Goal: Navigation & Orientation: Find specific page/section

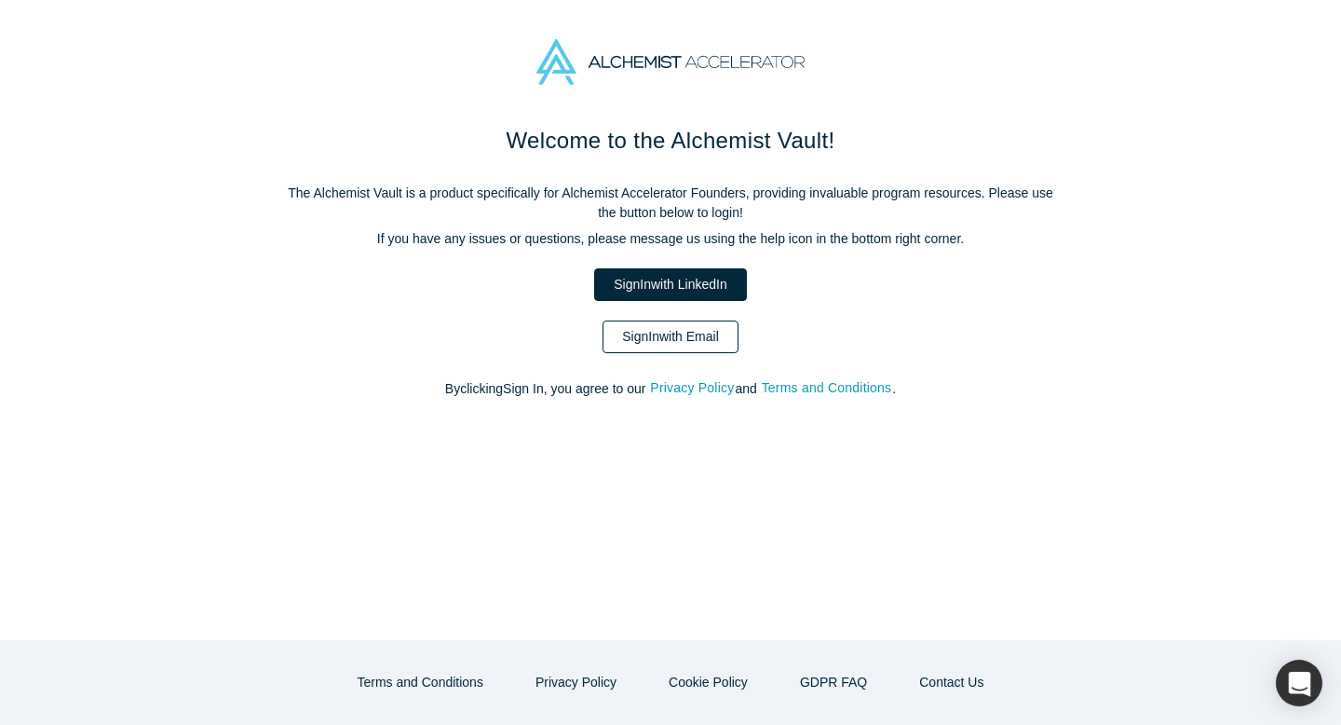
click at [651, 325] on link "Sign In with Email" at bounding box center [671, 336] width 136 height 33
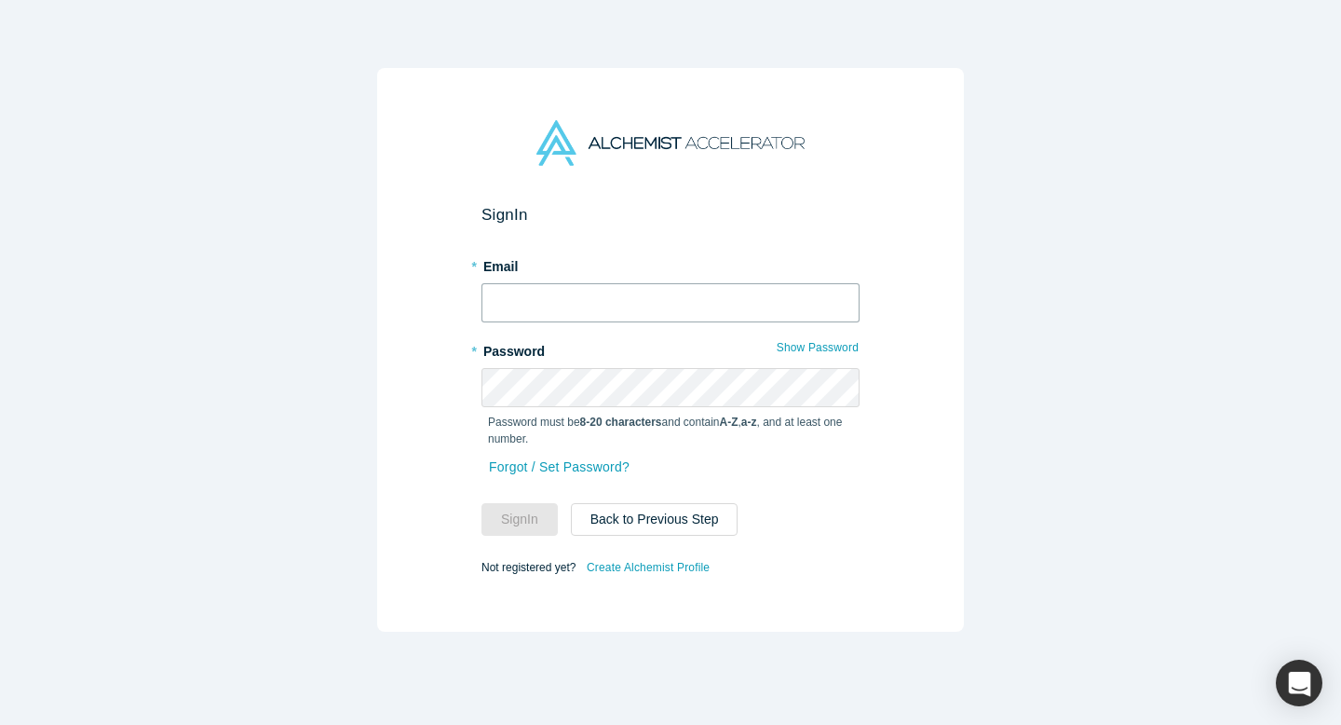
type input "[EMAIL_ADDRESS][DOMAIN_NAME]"
click at [661, 409] on div "Password must be 8-20 characters and contain A-Z , a-z , and at least one numbe…" at bounding box center [670, 427] width 378 height 40
click at [504, 520] on button "Sign In" at bounding box center [519, 519] width 76 height 33
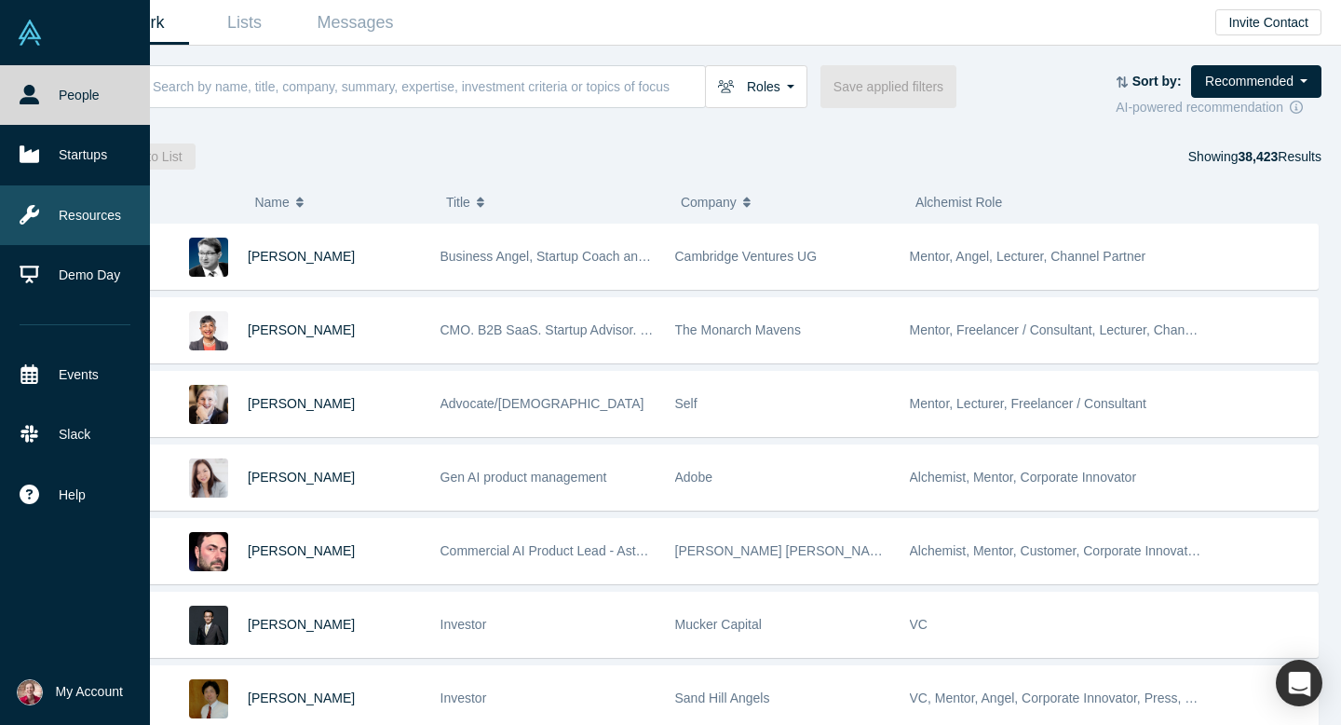
click at [47, 221] on link "Resources" at bounding box center [75, 215] width 150 height 60
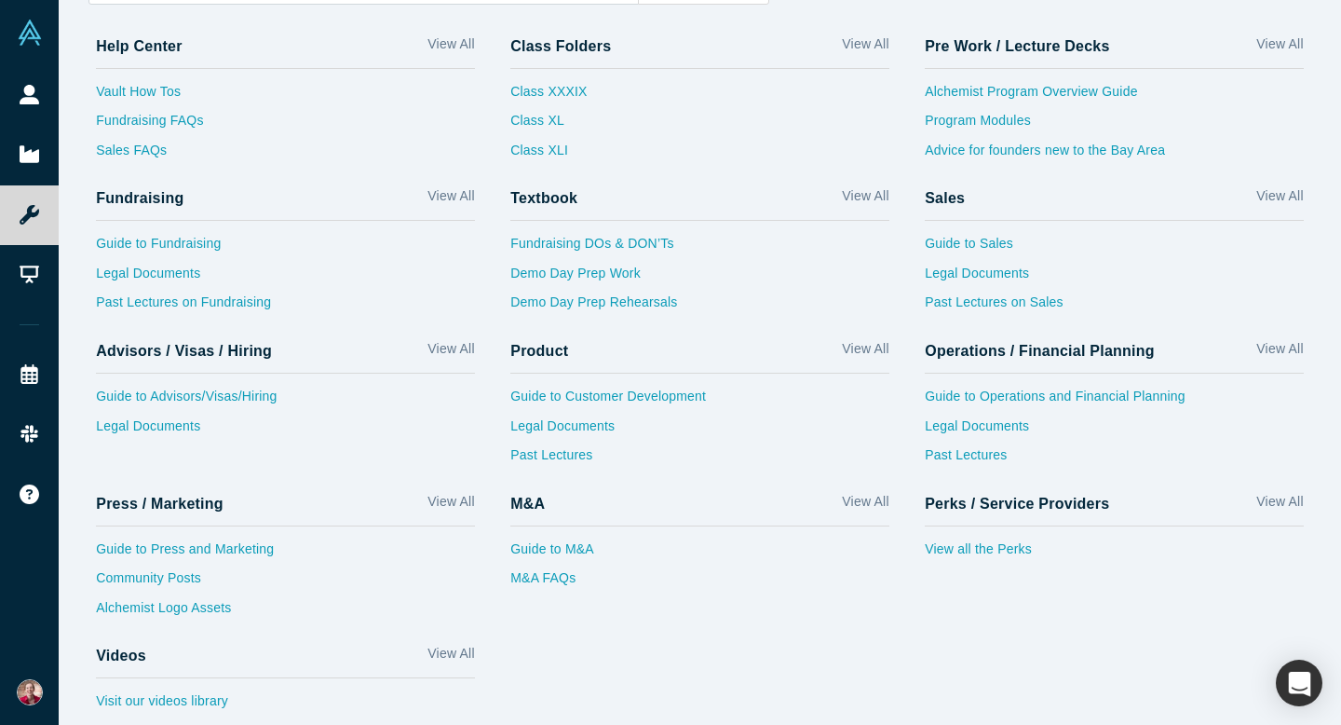
scroll to position [70, 0]
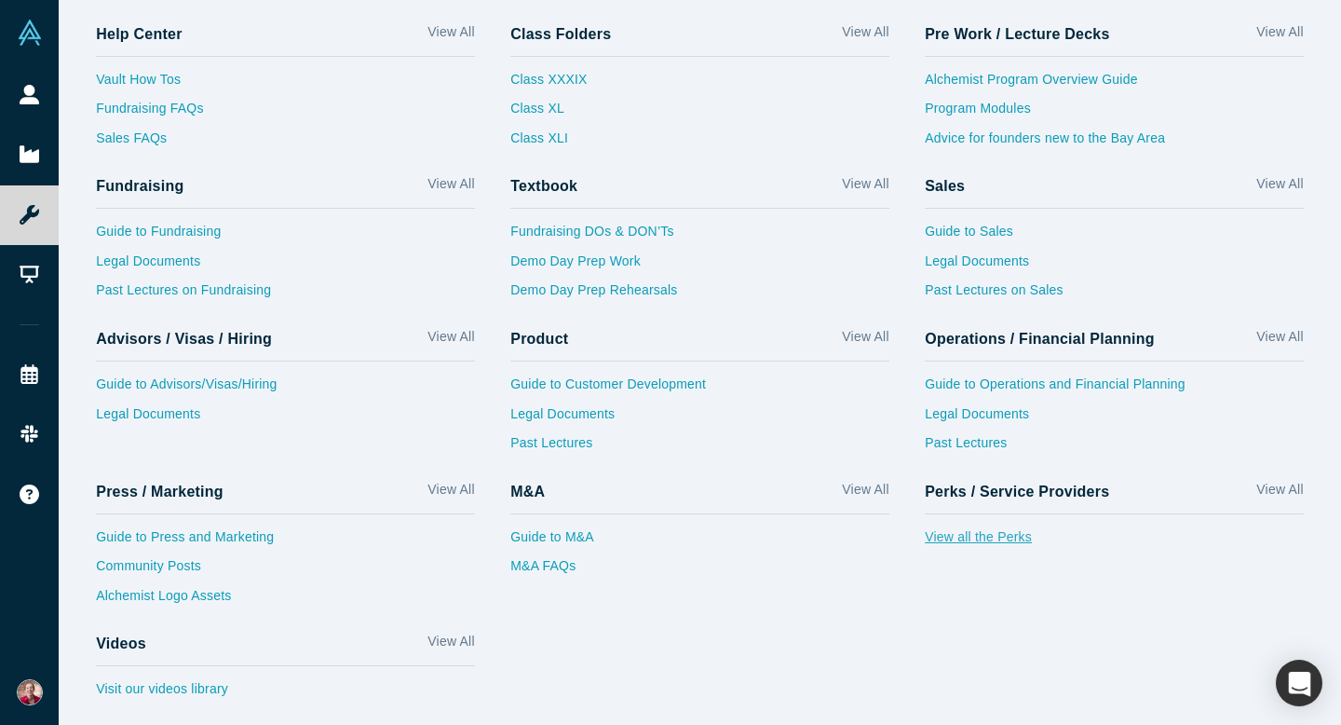
click at [967, 535] on link "View all the Perks" at bounding box center [1114, 542] width 379 height 30
